Goal: Task Accomplishment & Management: Manage account settings

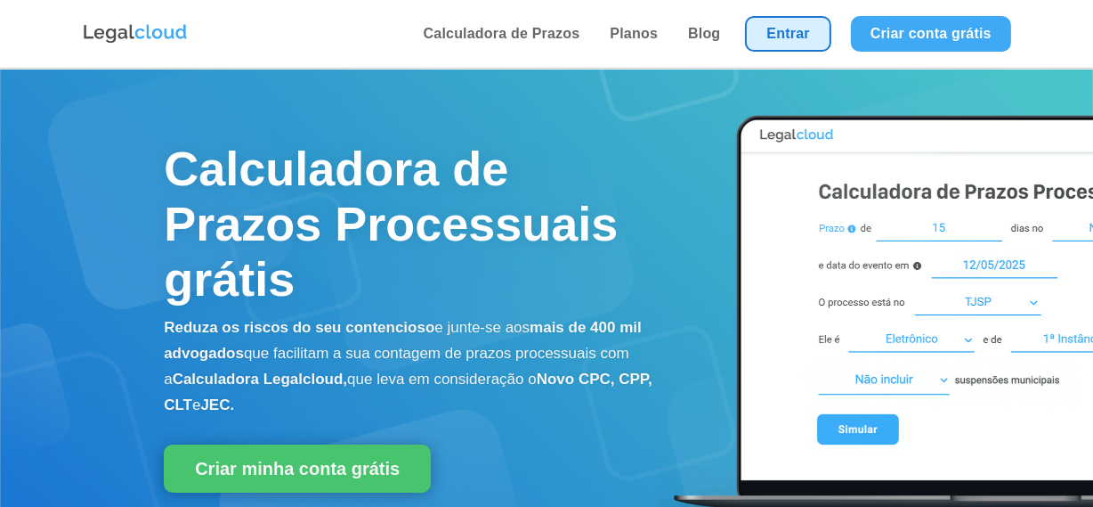
click at [808, 30] on link "Entrar" at bounding box center [787, 34] width 85 height 36
click at [803, 20] on link "Entrar" at bounding box center [787, 34] width 85 height 36
